Goal: Transaction & Acquisition: Purchase product/service

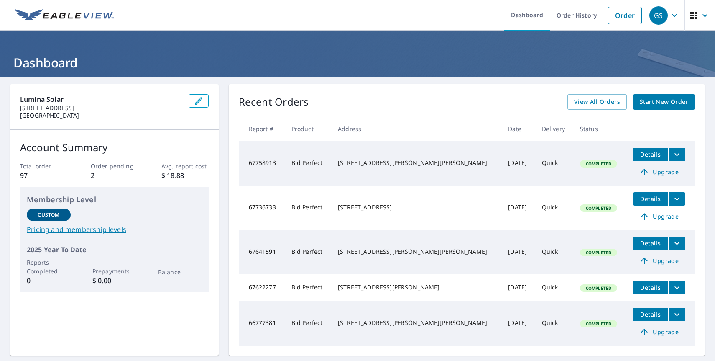
click at [362, 101] on div "Recent Orders View All Orders Start New Order" at bounding box center [467, 101] width 456 height 15
click at [659, 101] on span "Start New Order" at bounding box center [664, 102] width 49 height 10
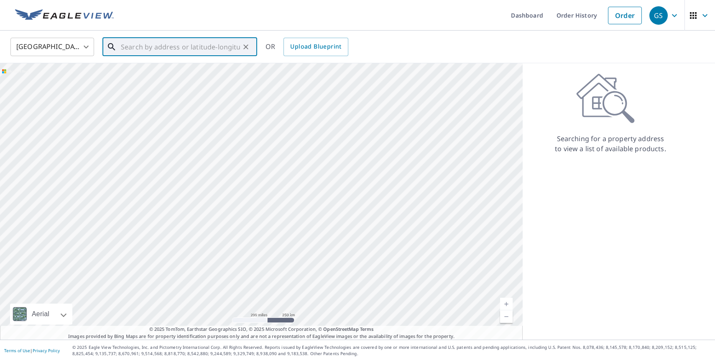
click at [189, 43] on input "text" at bounding box center [180, 46] width 119 height 23
click at [163, 73] on span "1804 Saint Mark Dr" at bounding box center [184, 71] width 131 height 10
type input "[STREET_ADDRESS][PERSON_NAME]"
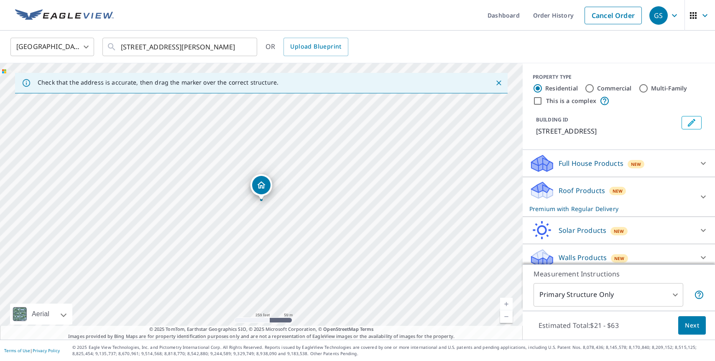
scroll to position [7, 0]
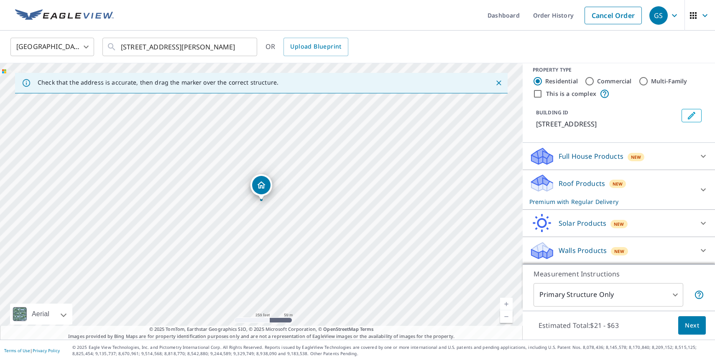
click at [635, 186] on div "Roof Products New Premium with Regular Delivery" at bounding box center [612, 189] width 164 height 33
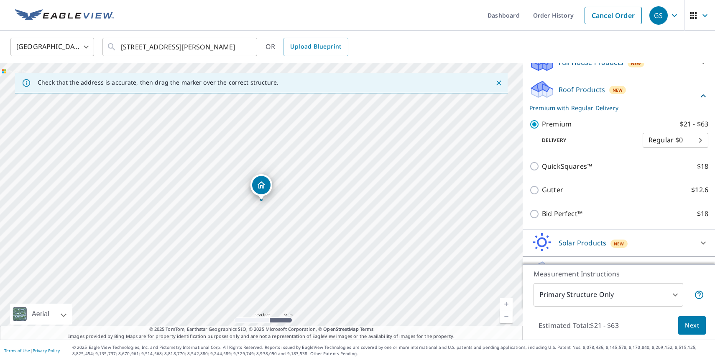
scroll to position [107, 0]
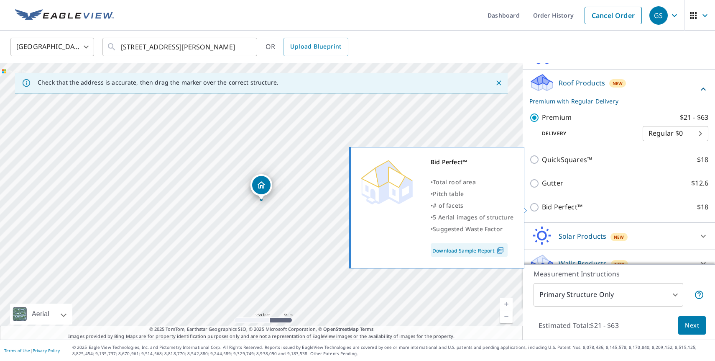
click at [533, 208] on input "Bid Perfect™ $18" at bounding box center [536, 207] width 13 height 10
checkbox input "true"
type input "1"
checkbox input "false"
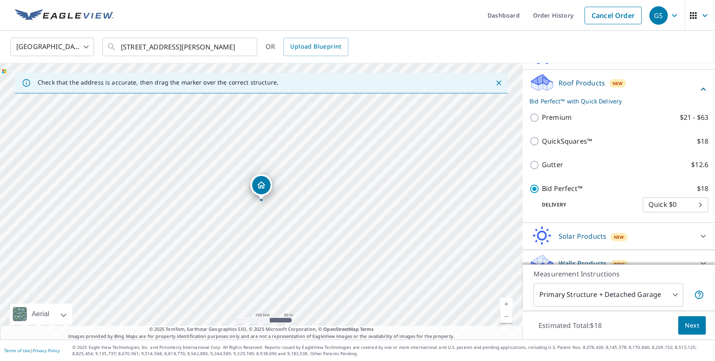
scroll to position [121, 0]
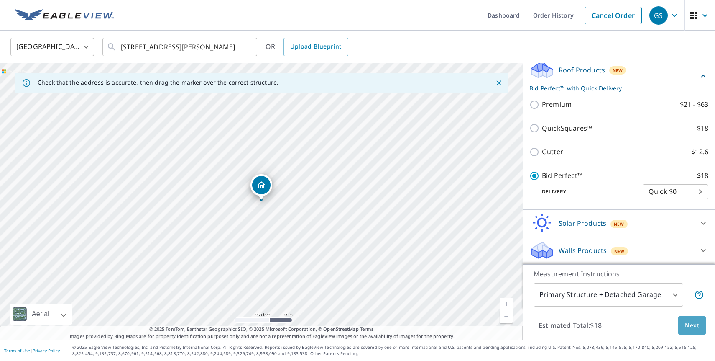
click at [692, 323] on span "Next" at bounding box center [692, 325] width 14 height 10
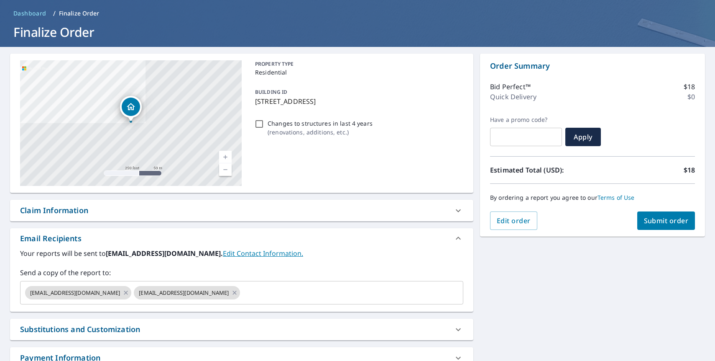
scroll to position [36, 0]
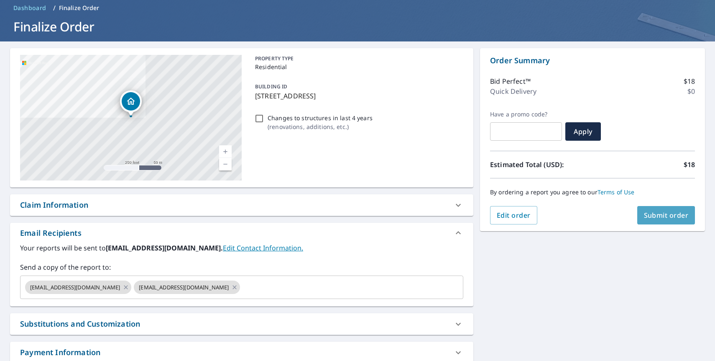
click at [654, 217] on span "Submit order" at bounding box center [666, 214] width 45 height 9
